Goal: Communication & Community: Share content

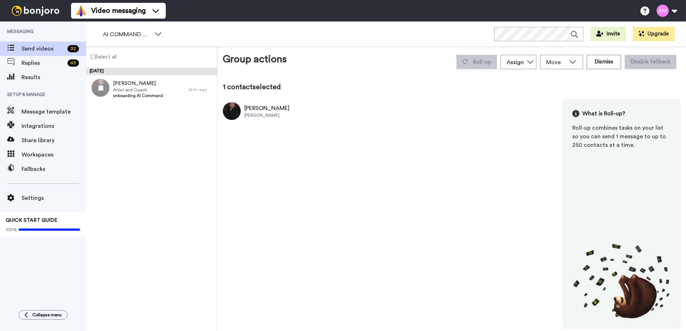
click at [255, 111] on div "[PERSON_NAME]" at bounding box center [266, 108] width 45 height 9
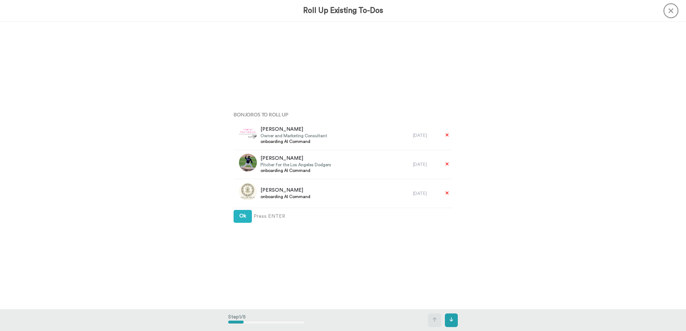
click at [196, 139] on div "Bonjoros To Roll Up [PERSON_NAME] Owner and Marketing Consultant onboarding AI …" at bounding box center [343, 166] width 686 height 288
click at [56, 43] on div "Bonjoros To Roll Up WENDI Owner and Marketing Consultant onboarding AI Command …" at bounding box center [343, 166] width 686 height 288
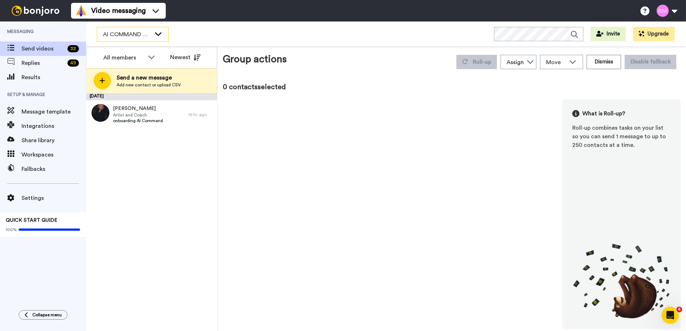
click at [132, 37] on span "AI COMMAND CENTER - ACTIVE" at bounding box center [127, 34] width 48 height 9
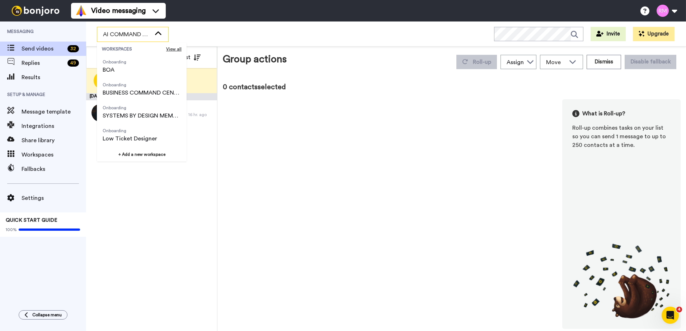
scroll to position [72, 0]
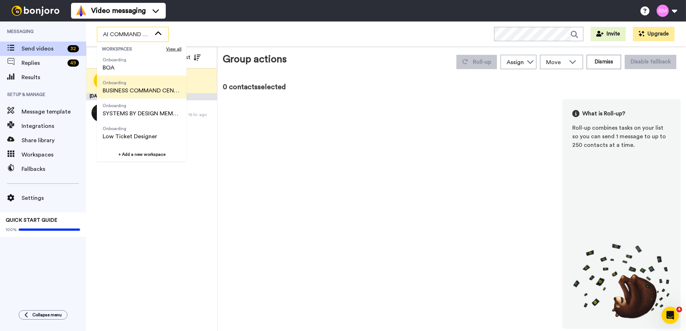
click at [149, 92] on span "BUSINESS COMMAND CENTER" at bounding box center [142, 90] width 78 height 9
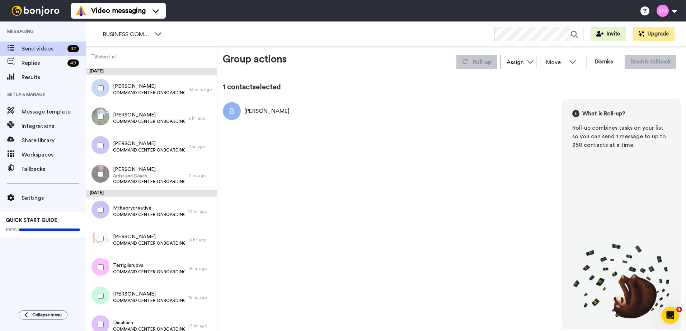
click at [93, 53] on label "Select all" at bounding box center [101, 56] width 30 height 9
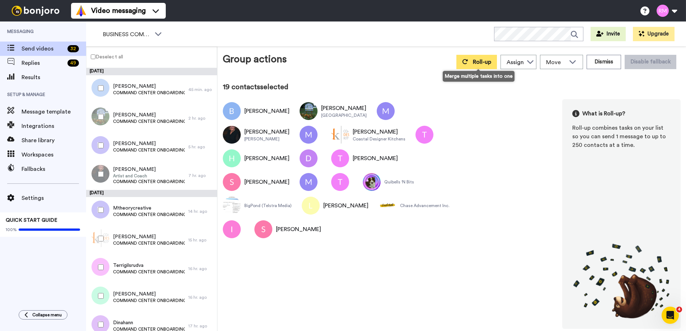
click at [476, 66] on button "Roll-up" at bounding box center [476, 62] width 41 height 14
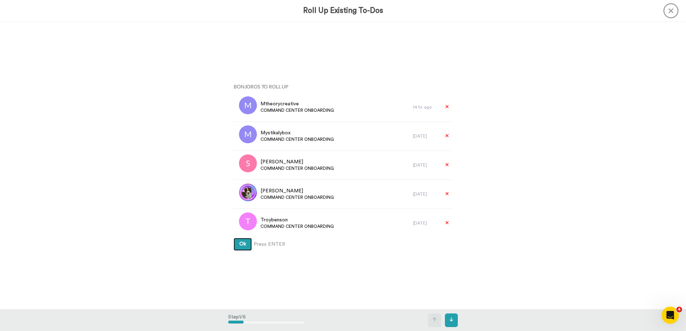
click at [244, 244] on span "Ok" at bounding box center [242, 244] width 7 height 5
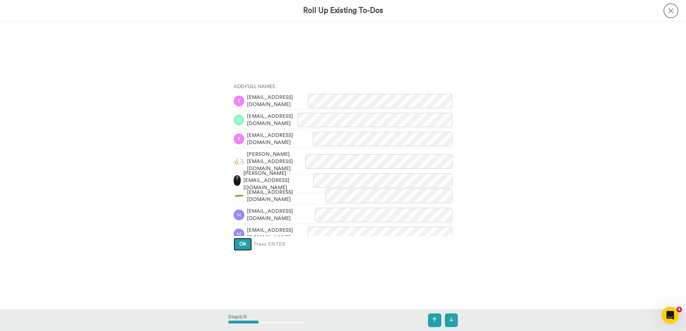
click at [243, 242] on span "Ok" at bounding box center [242, 244] width 7 height 5
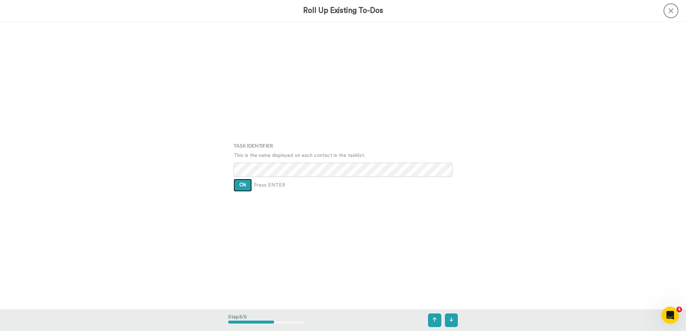
click at [249, 183] on button "Ok" at bounding box center [242, 185] width 18 height 13
click at [247, 181] on button "Ok" at bounding box center [242, 180] width 18 height 13
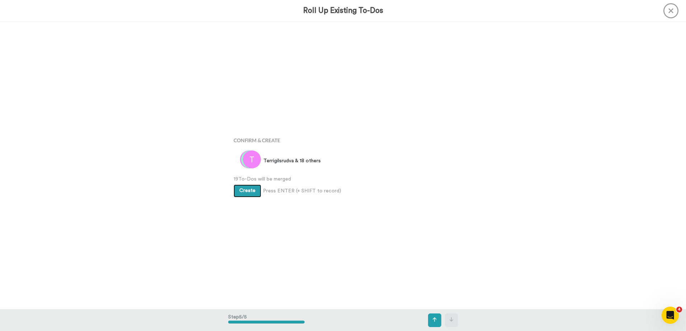
scroll to position [1151, 0]
click at [247, 190] on span "Create" at bounding box center [247, 190] width 16 height 5
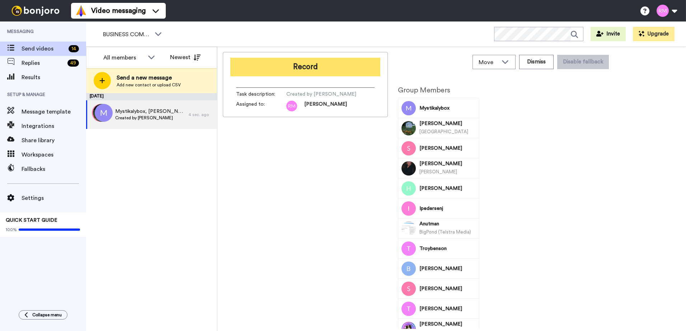
click at [336, 69] on button "Record" at bounding box center [305, 67] width 150 height 19
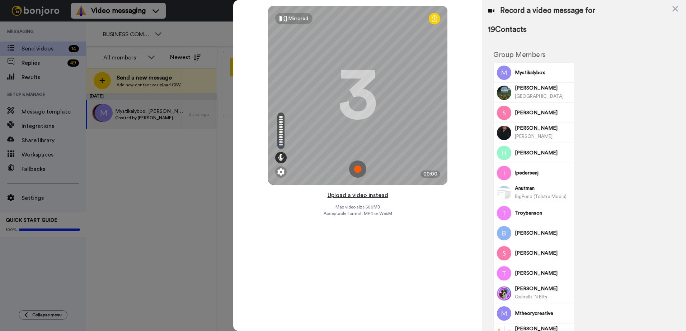
click at [358, 194] on button "Upload a video instead" at bounding box center [357, 195] width 65 height 9
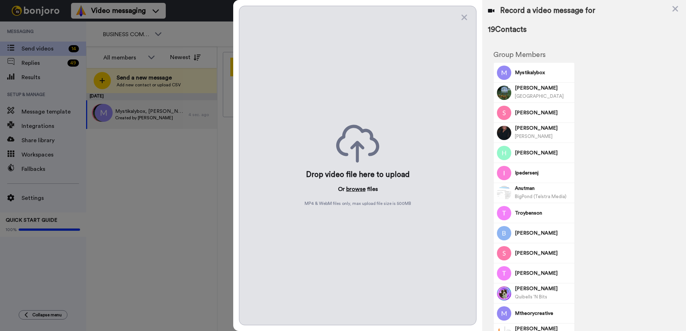
click at [353, 186] on button "browse" at bounding box center [355, 189] width 19 height 9
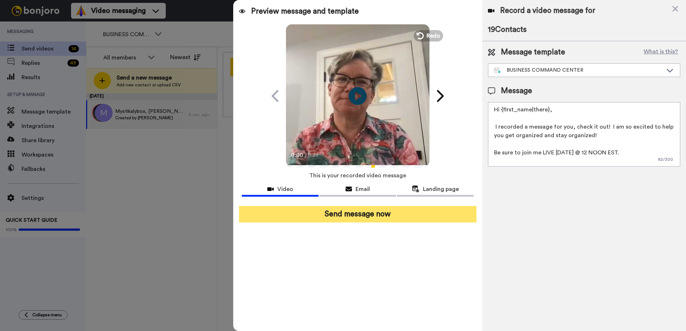
click at [309, 214] on button "Send message now" at bounding box center [357, 214] width 237 height 16
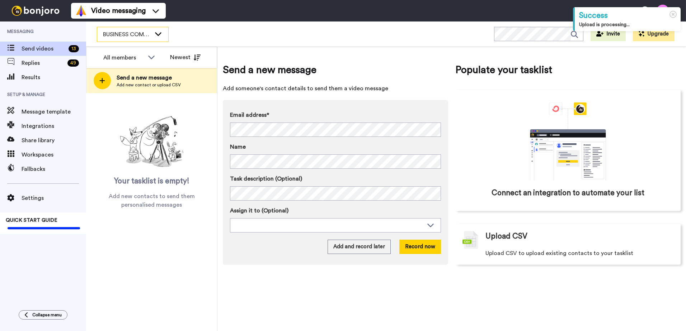
click at [152, 37] on div "BUSINESS COMMAND CENTER" at bounding box center [132, 34] width 71 height 14
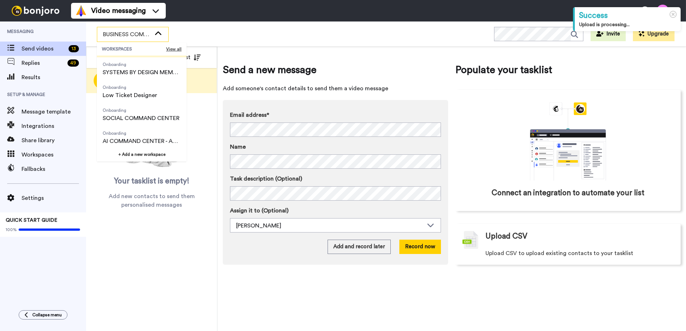
scroll to position [115, 0]
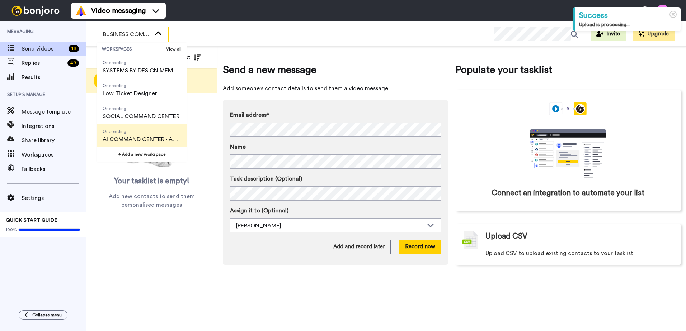
click at [156, 133] on span "Onboarding" at bounding box center [142, 132] width 78 height 6
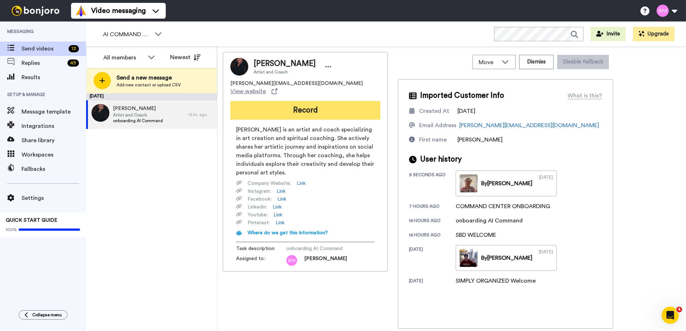
click at [300, 103] on button "Record" at bounding box center [305, 110] width 150 height 19
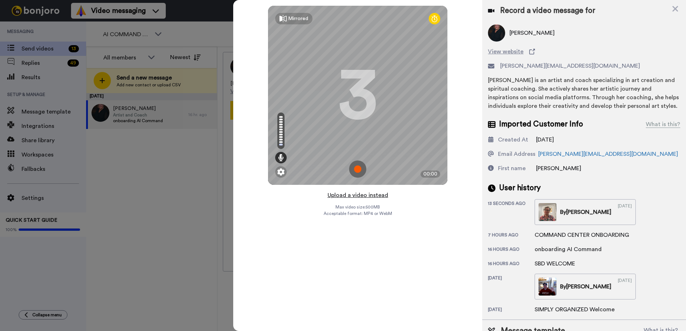
click at [357, 197] on button "Upload a video instead" at bounding box center [357, 195] width 65 height 9
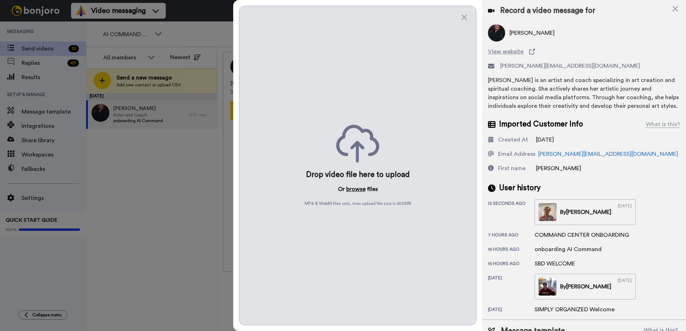
click at [356, 189] on button "browse" at bounding box center [355, 189] width 19 height 9
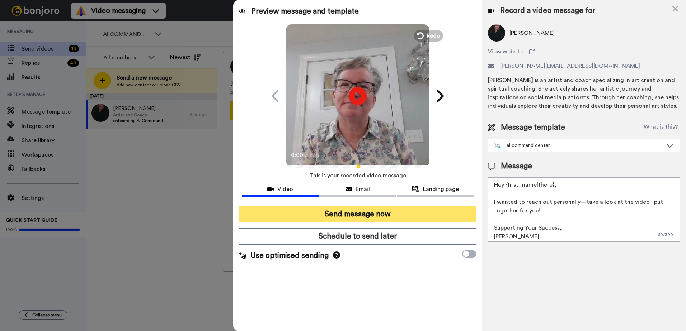
click at [356, 214] on button "Send message now" at bounding box center [357, 214] width 237 height 16
